Goal: Check status: Check status

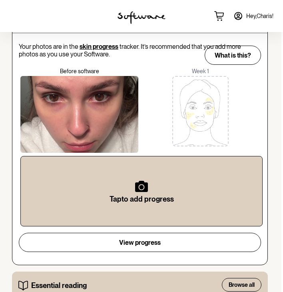
scroll to position [461, 2]
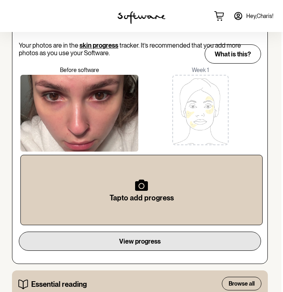
click at [163, 244] on button "View progress" at bounding box center [140, 240] width 242 height 19
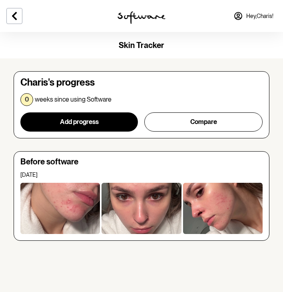
click at [212, 219] on div at bounding box center [223, 208] width 80 height 51
click at [12, 19] on icon at bounding box center [15, 16] width 10 height 10
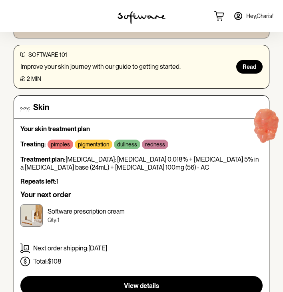
scroll to position [140, 0]
